Goal: Information Seeking & Learning: Learn about a topic

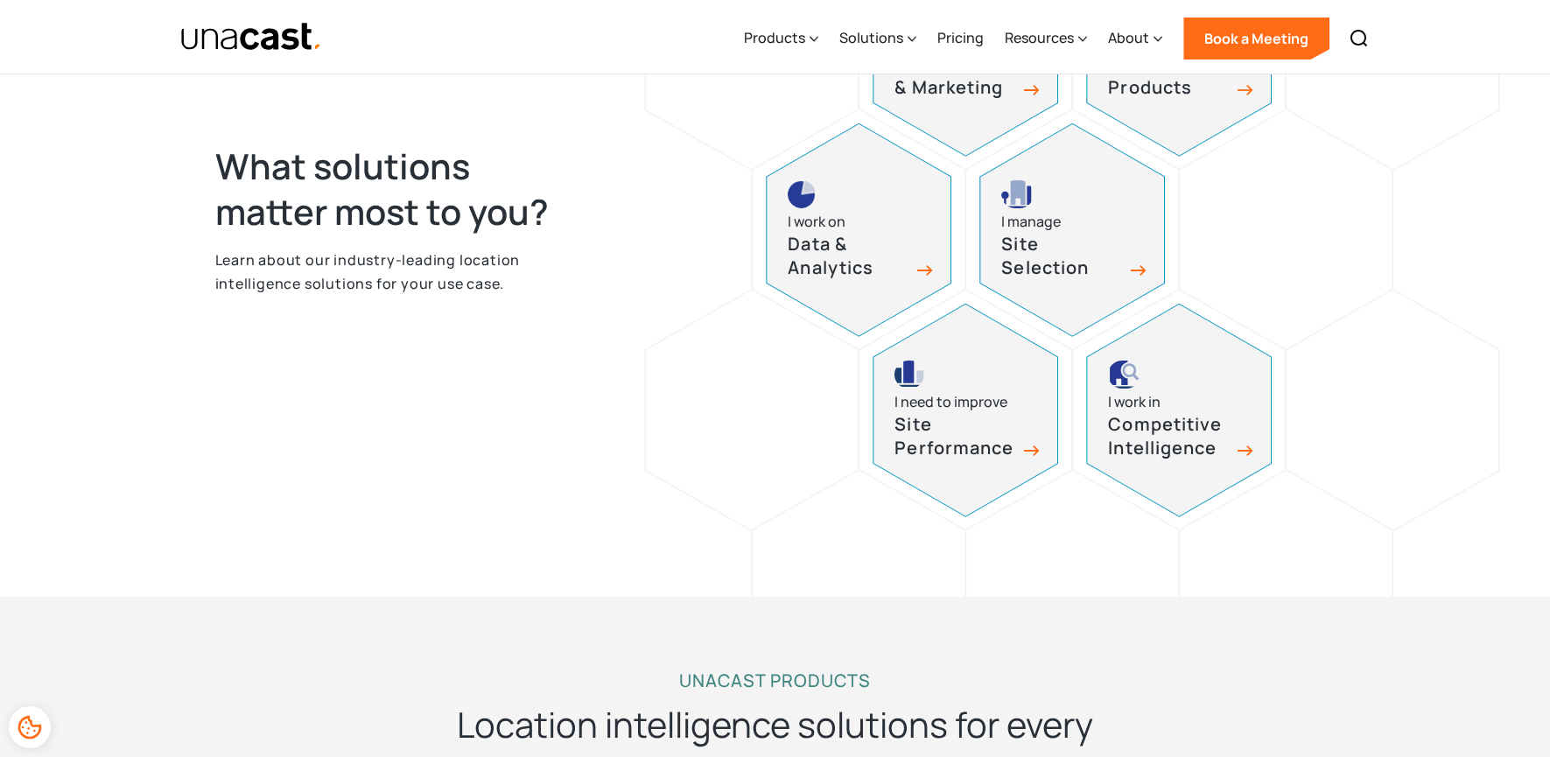
scroll to position [934, 0]
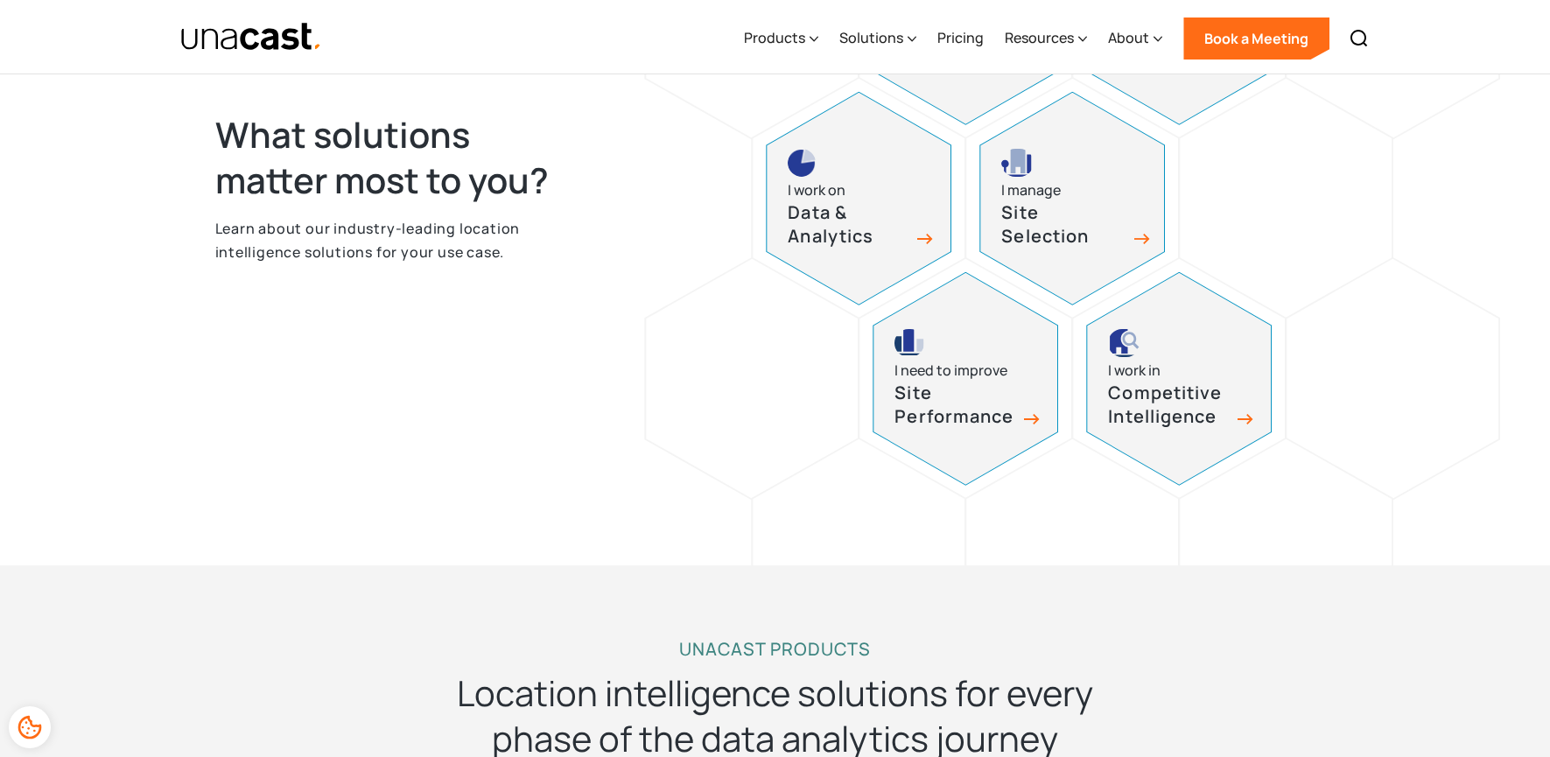
click at [1051, 211] on h3 "Site Selection" at bounding box center [1062, 224] width 123 height 46
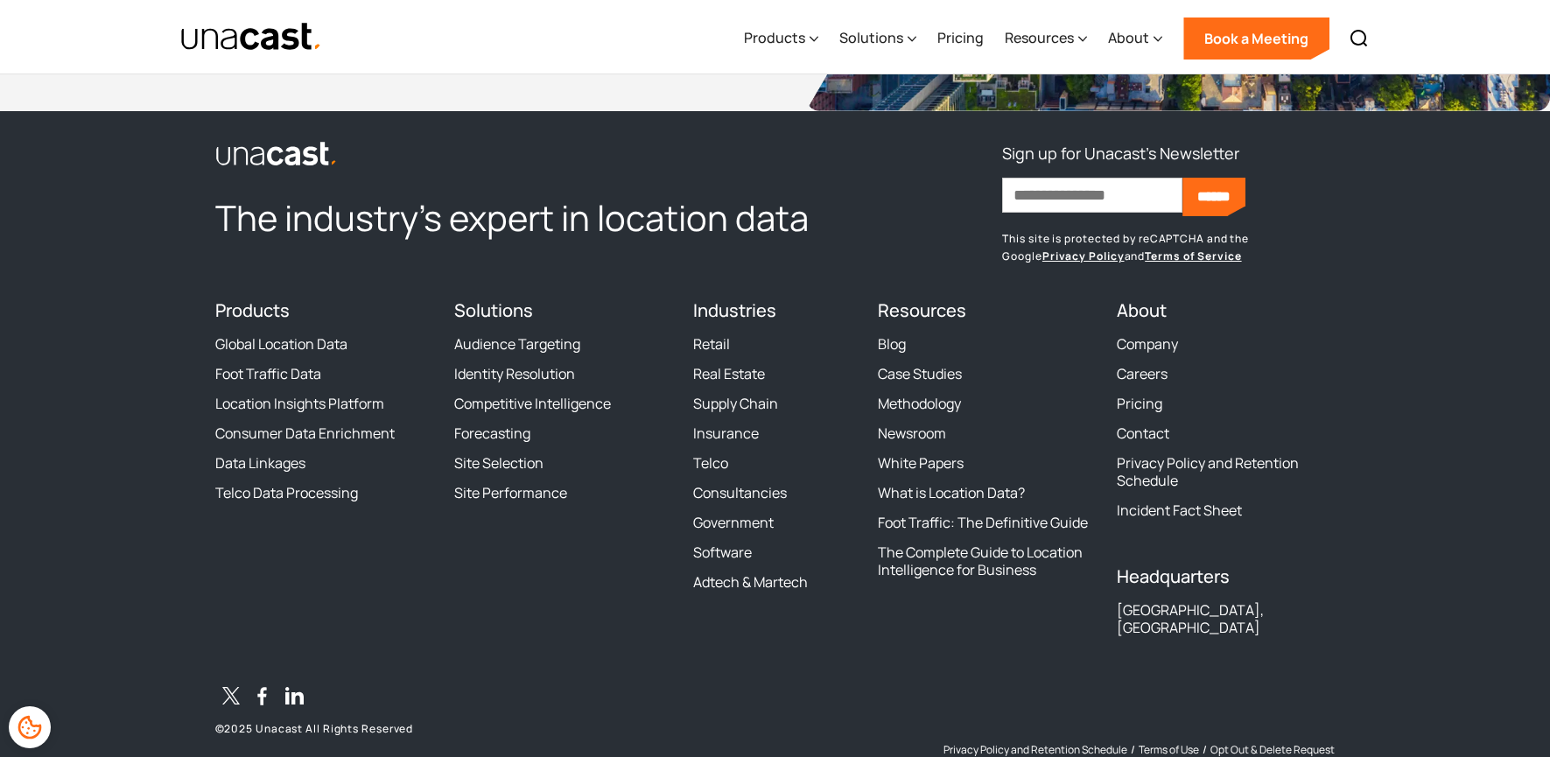
scroll to position [8721, 0]
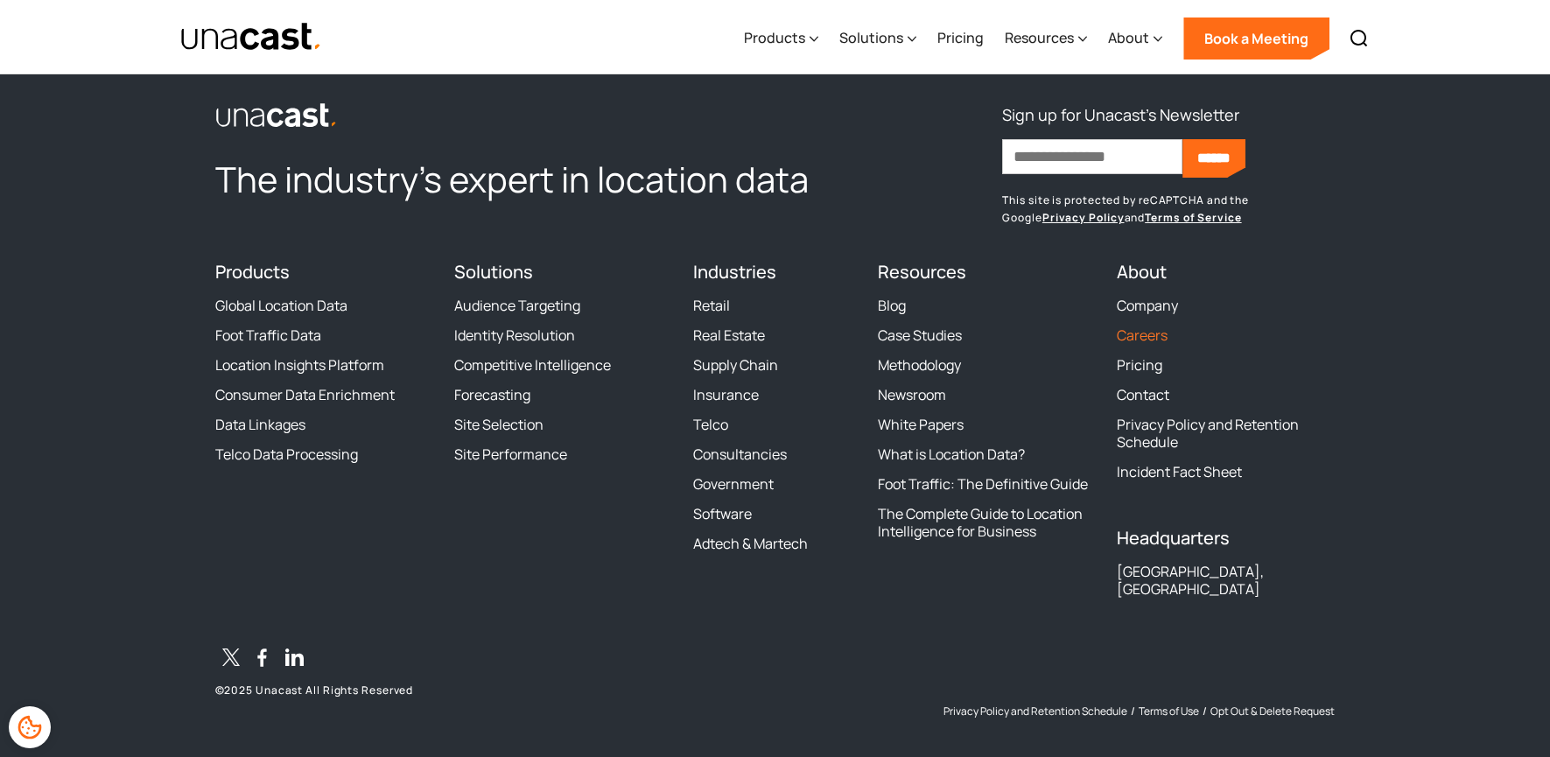
click at [1154, 331] on link "Careers" at bounding box center [1142, 335] width 51 height 18
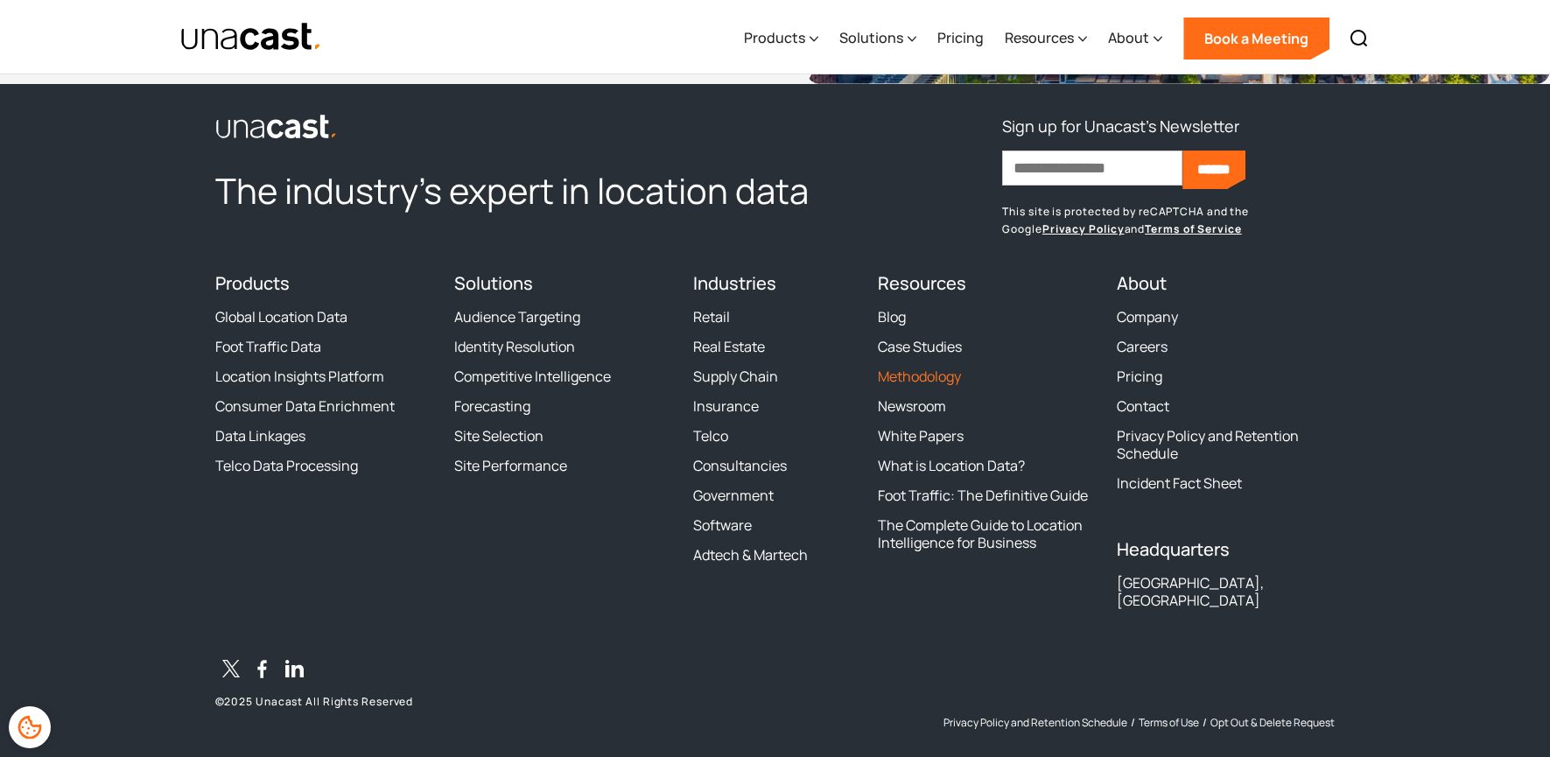
click at [895, 379] on link "Methodology" at bounding box center [919, 377] width 83 height 18
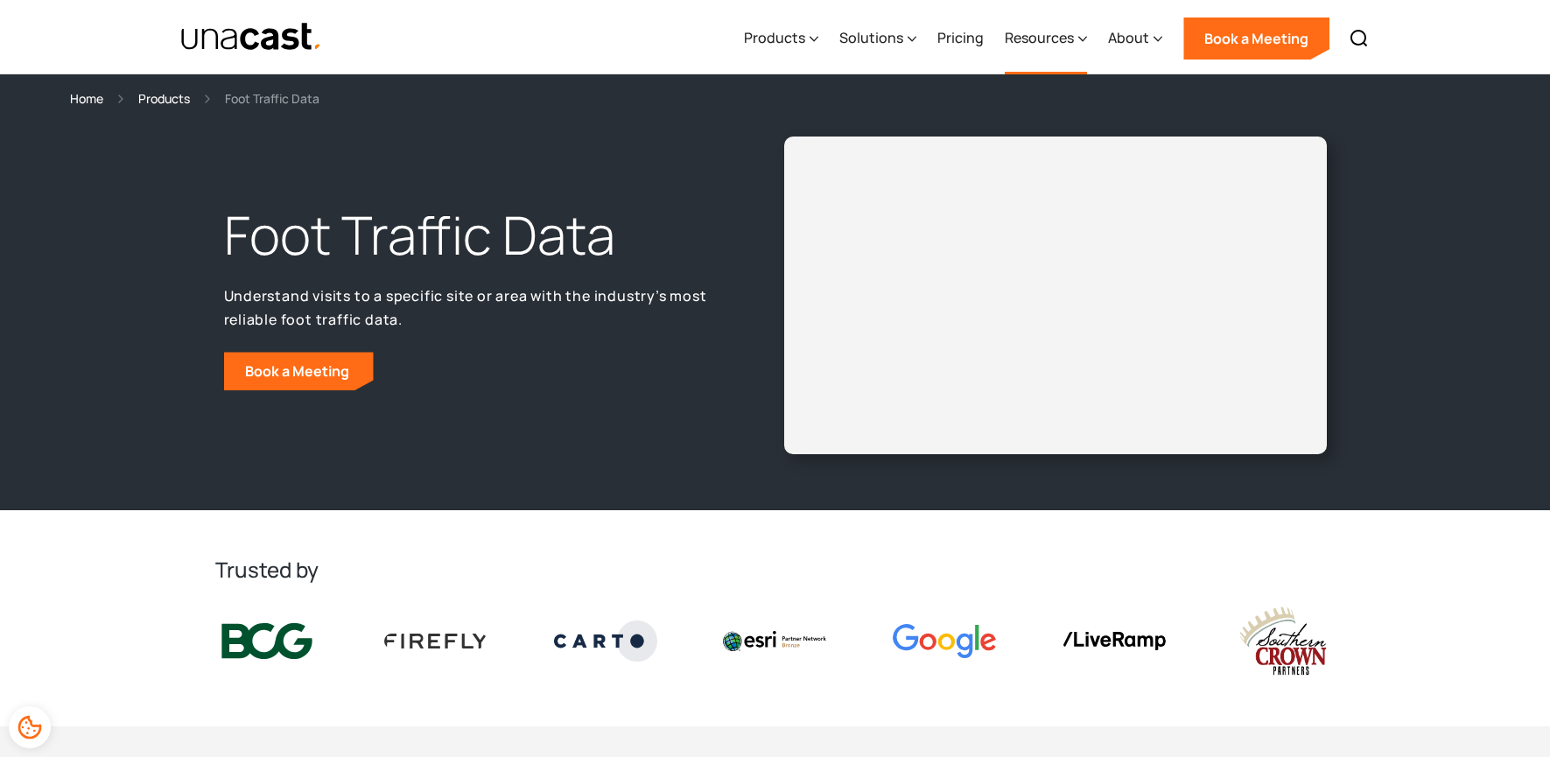
click at [1085, 38] on icon at bounding box center [1082, 39] width 9 height 18
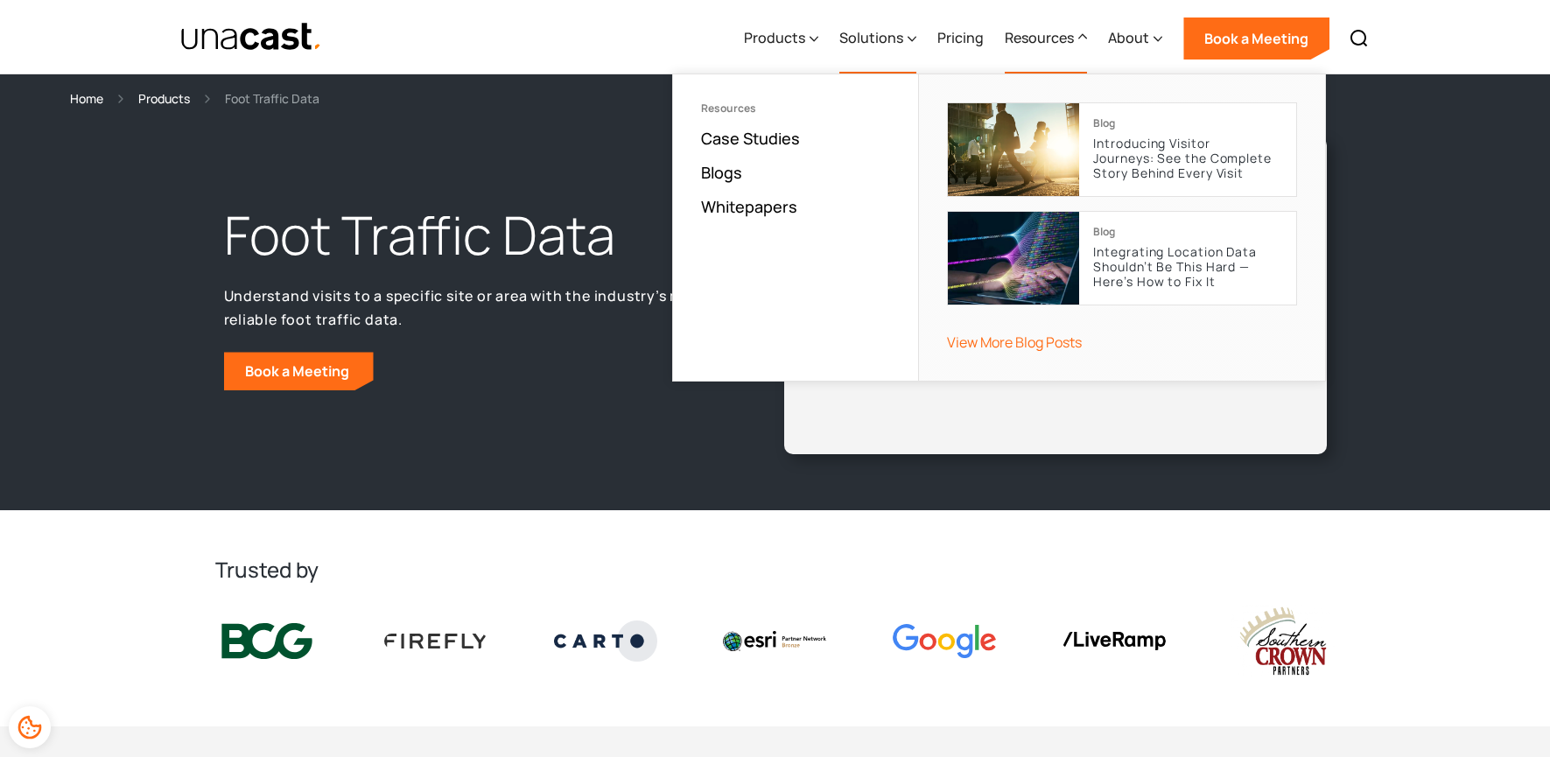
click at [913, 36] on icon at bounding box center [912, 39] width 9 height 18
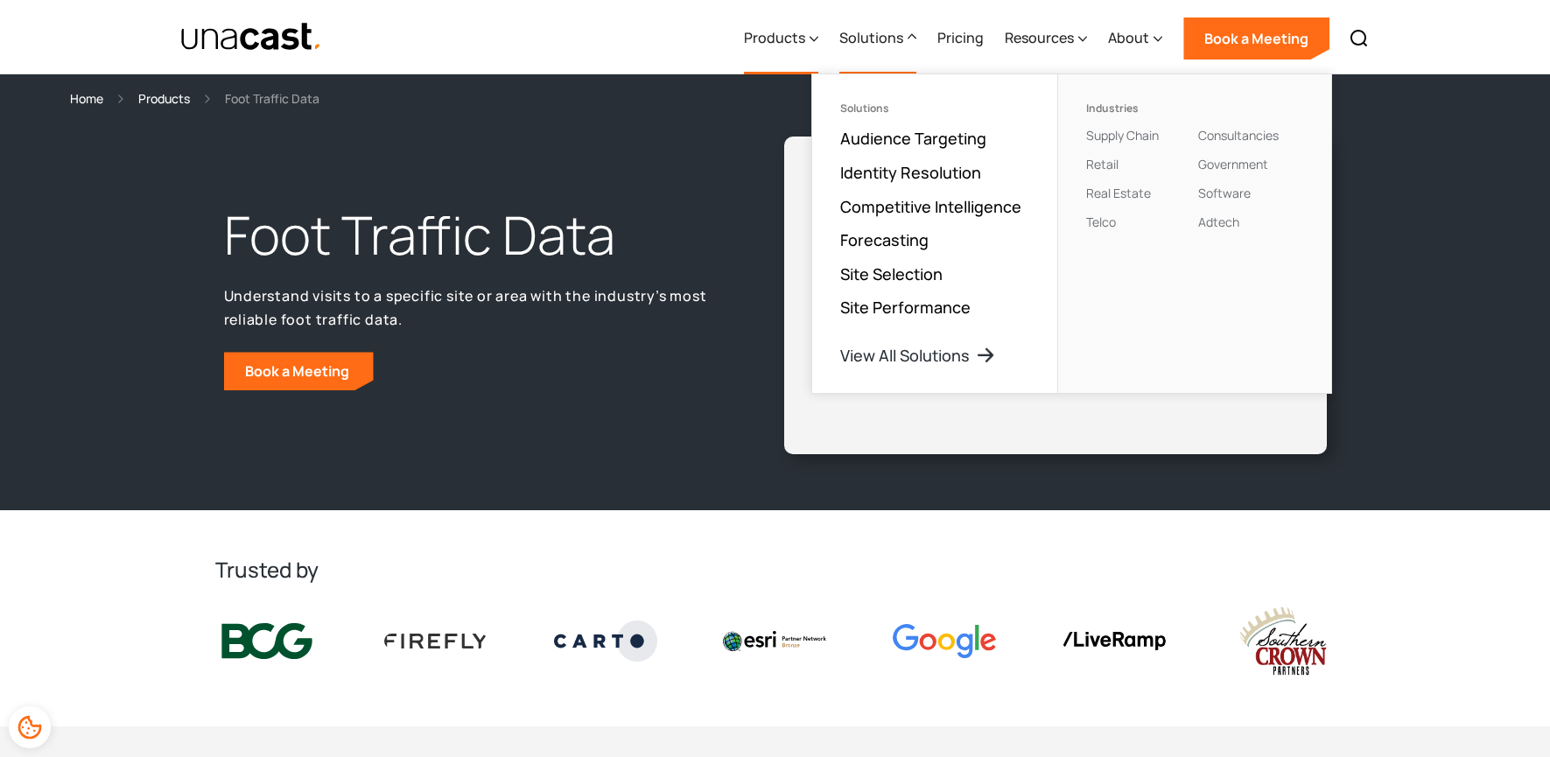
click at [816, 38] on icon at bounding box center [814, 39] width 9 height 18
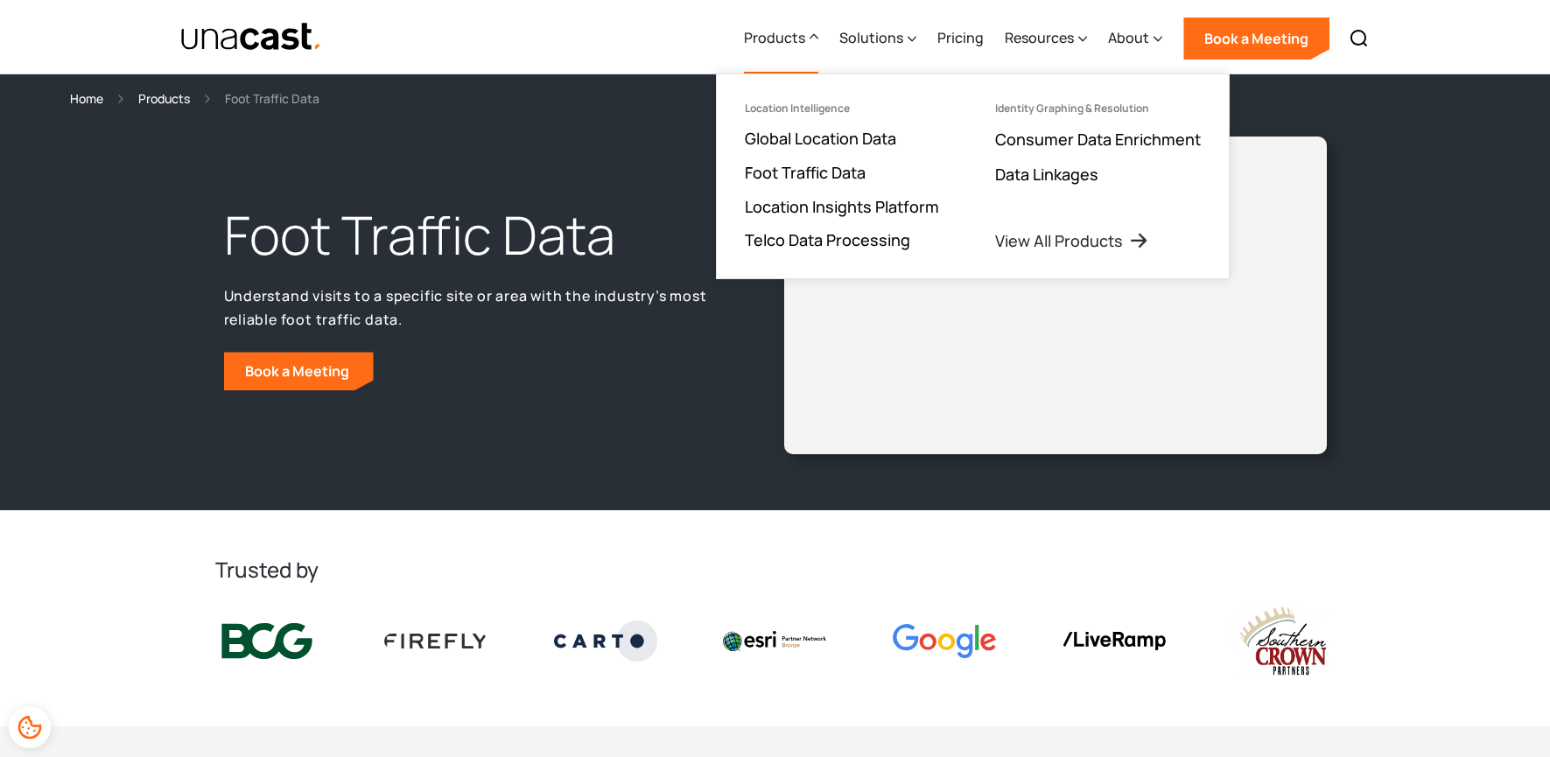
click at [201, 501] on div "Foot Traffic Data Understand visits to a specific site or area with the industr…" at bounding box center [775, 310] width 1550 height 402
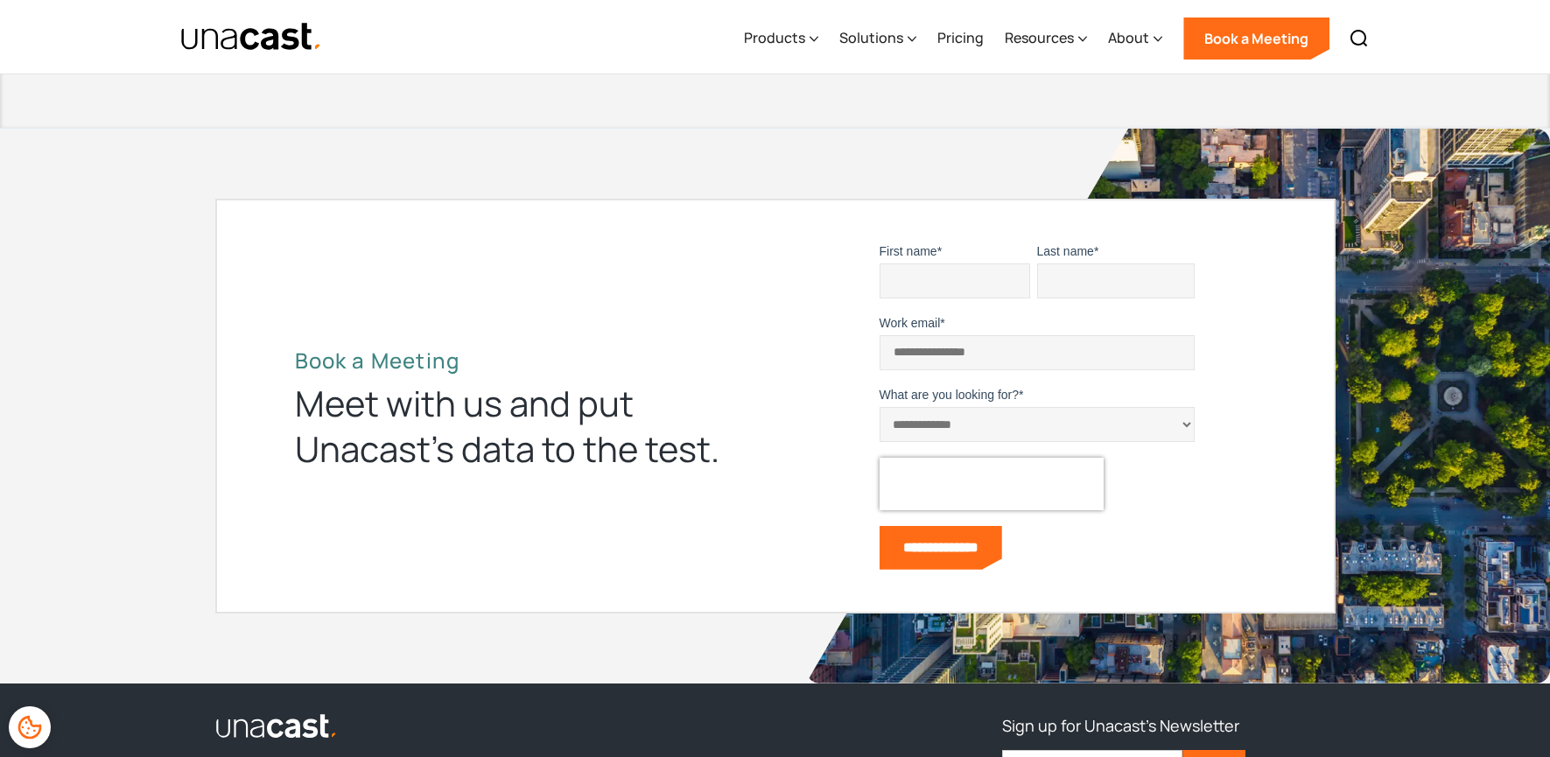
scroll to position [4668, 0]
